Goal: Transaction & Acquisition: Purchase product/service

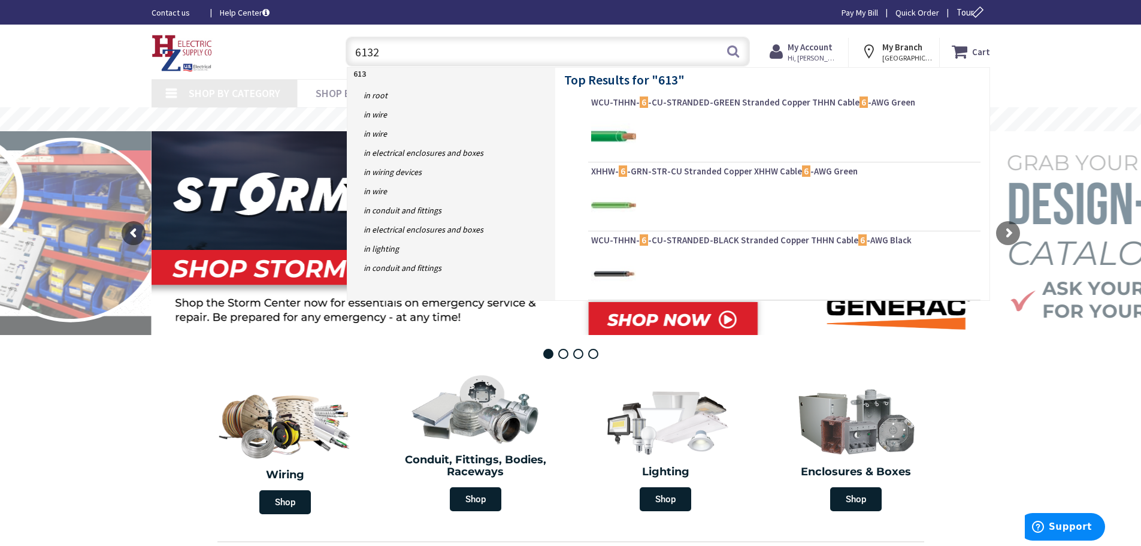
type input "61326"
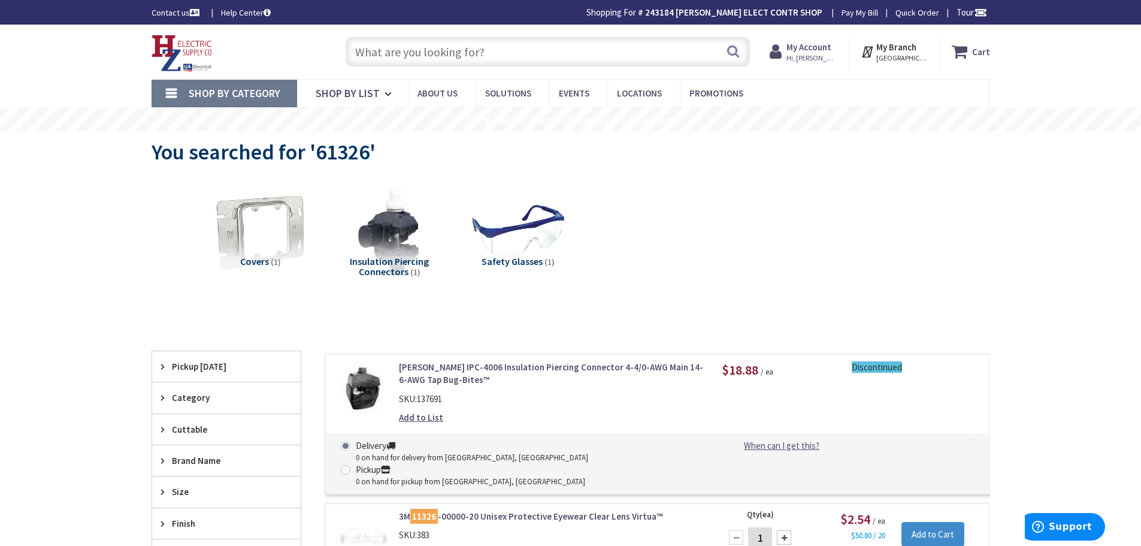
click at [522, 63] on input "text" at bounding box center [548, 52] width 404 height 30
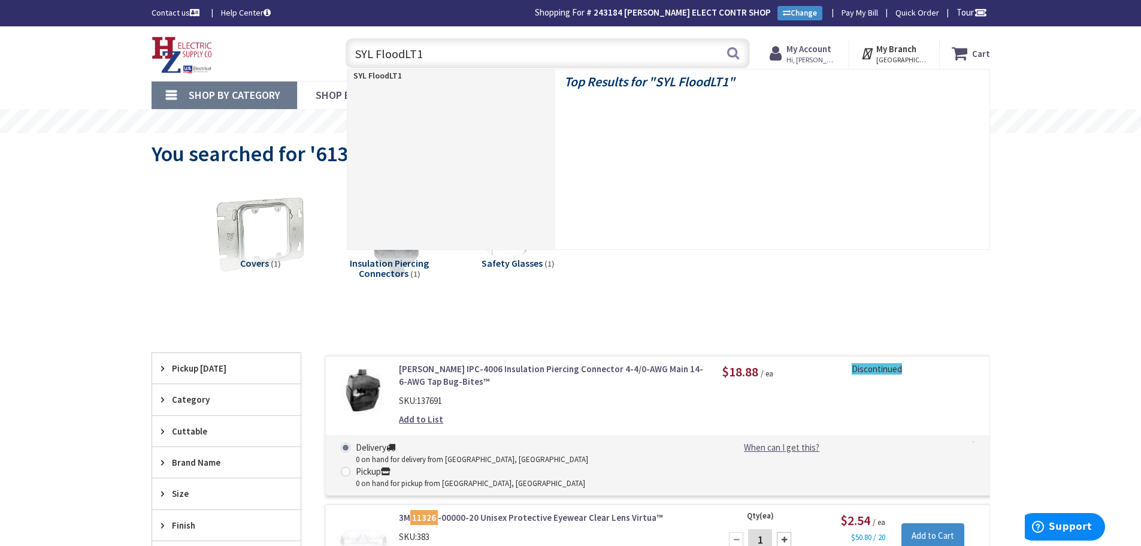
type input "SYL FloodLT1A"
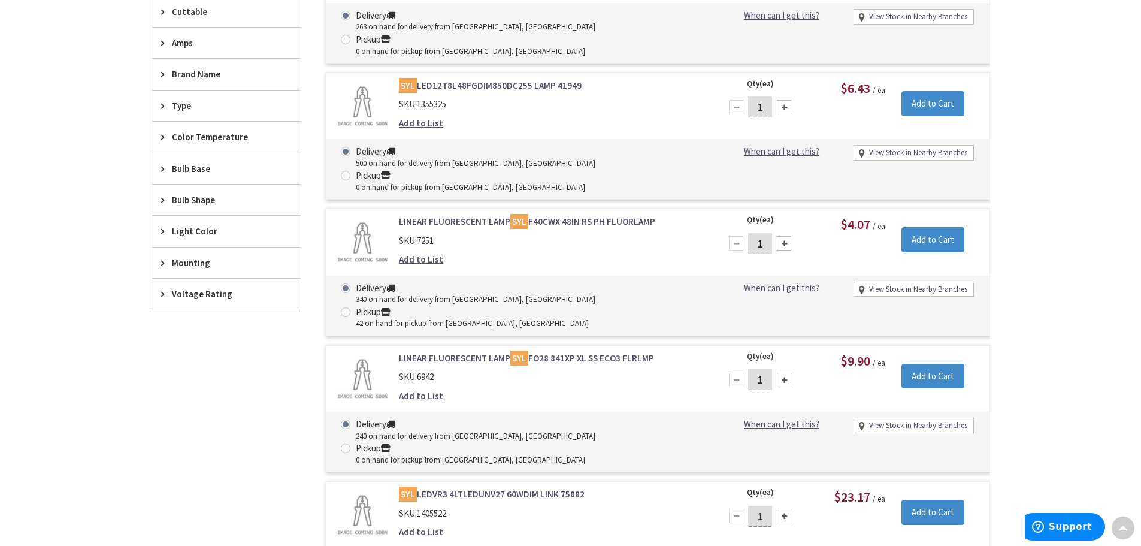
scroll to position [421, 0]
drag, startPoint x: 1017, startPoint y: 181, endPoint x: 1034, endPoint y: 181, distance: 16.8
click at [1017, 181] on main "You searched for 'SYL FloodLT1A' View Subcategories Compact Fluorescent Lamp (C…" at bounding box center [571, 516] width 898 height 1608
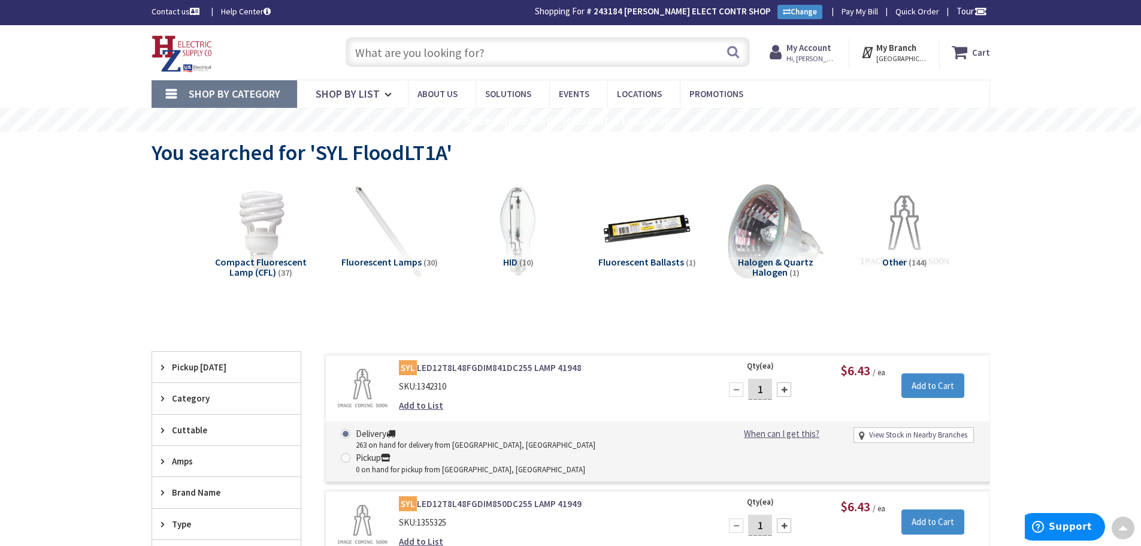
scroll to position [0, 0]
